Goal: Navigation & Orientation: Go to known website

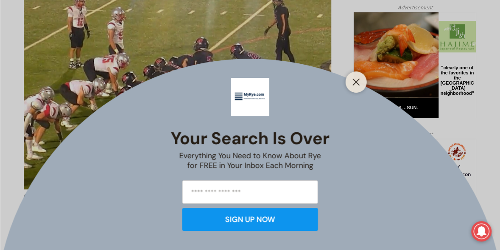
scroll to position [450, 0]
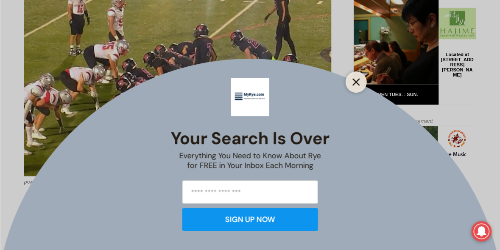
click at [355, 84] on icon "Close" at bounding box center [357, 82] width 8 height 8
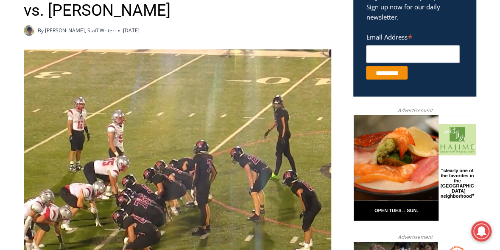
scroll to position [323, 0]
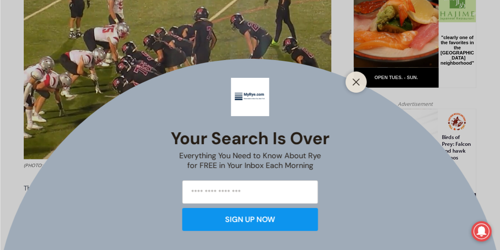
scroll to position [509, 0]
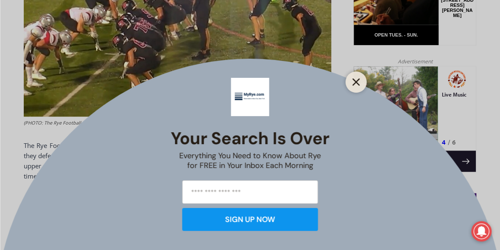
click at [358, 80] on line "Close" at bounding box center [356, 82] width 6 height 6
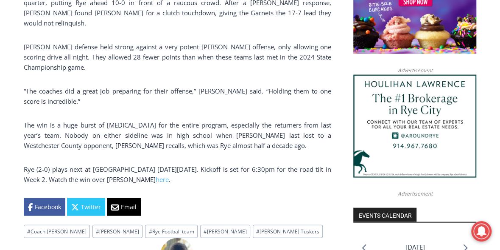
scroll to position [764, 0]
